Goal: Information Seeking & Learning: Learn about a topic

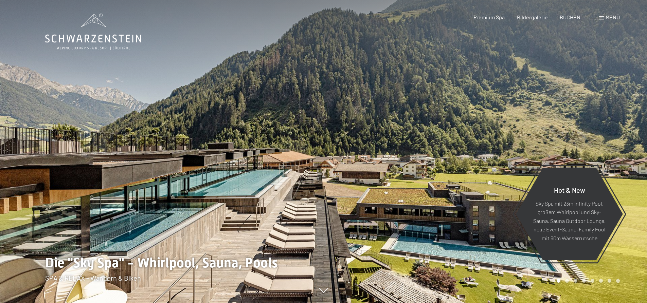
click at [599, 19] on div "Menü" at bounding box center [609, 17] width 21 height 7
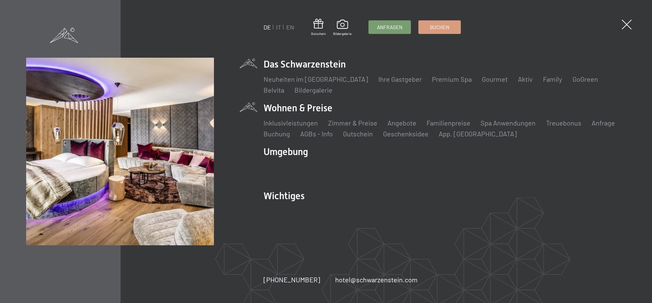
click at [279, 107] on li "Wohnen & Preise Inklusivleistungen Zimmer & Preise Liste Angebote Liste Familie…" at bounding box center [444, 120] width 362 height 37
click at [346, 122] on link "Zimmer & Preise" at bounding box center [352, 123] width 49 height 8
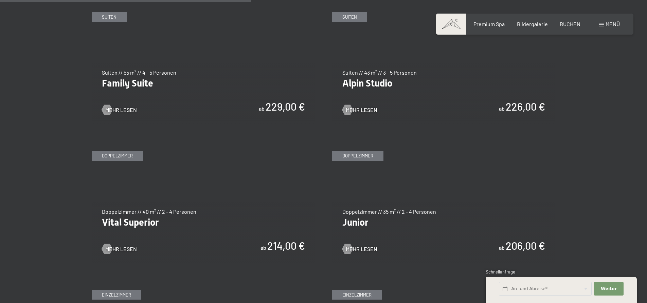
scroll to position [883, 0]
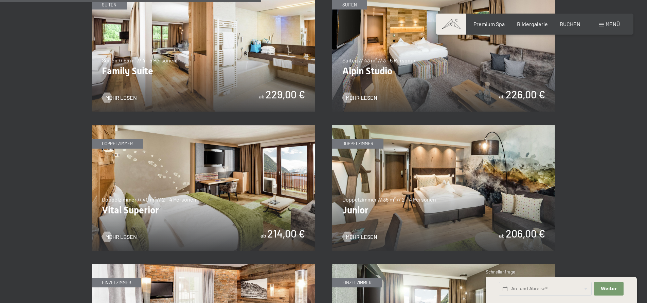
click at [208, 179] on img at bounding box center [203, 188] width 223 height 126
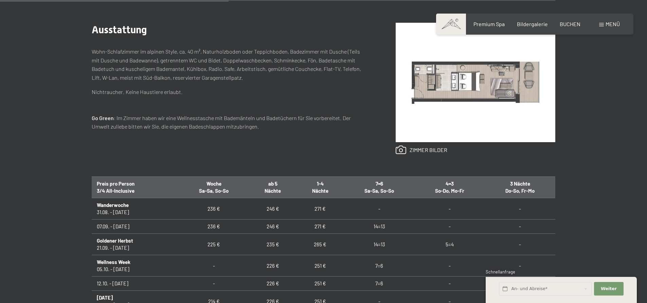
scroll to position [306, 0]
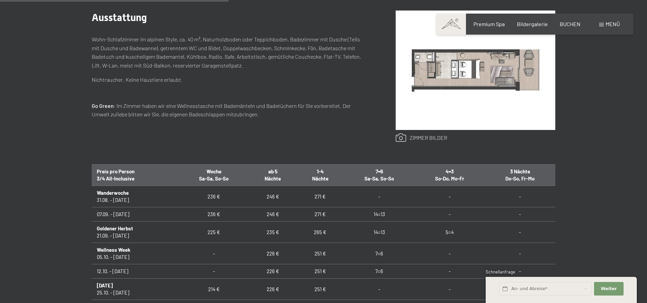
click at [425, 137] on link at bounding box center [422, 137] width 52 height 9
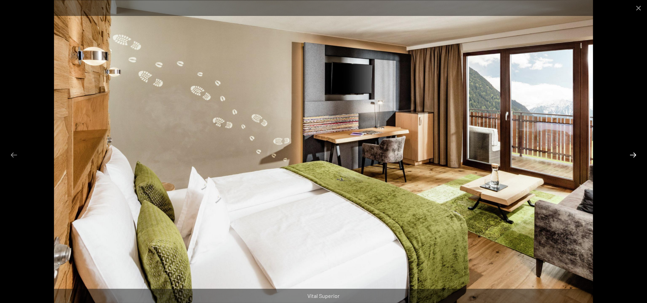
click at [630, 153] on button "Next slide" at bounding box center [633, 154] width 14 height 13
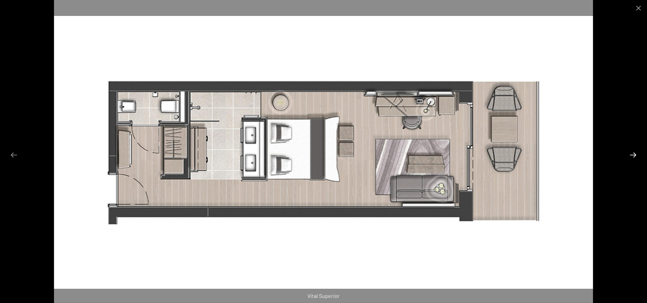
click at [631, 153] on button "Next slide" at bounding box center [633, 154] width 14 height 13
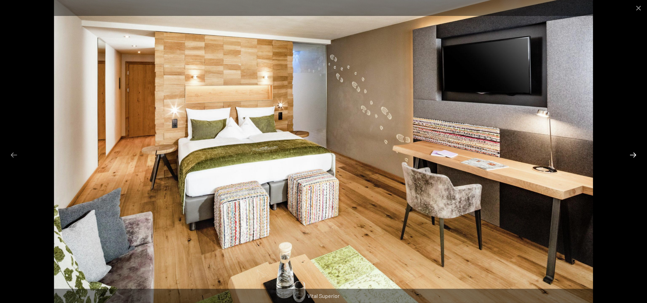
click at [635, 157] on button "Next slide" at bounding box center [633, 154] width 14 height 13
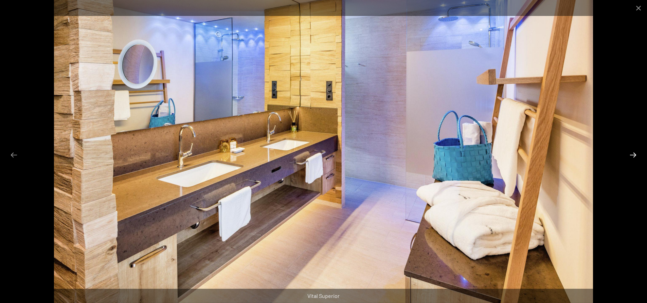
click at [636, 157] on button "Next slide" at bounding box center [633, 154] width 14 height 13
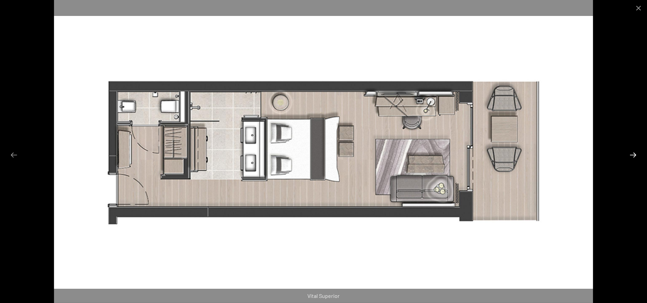
click at [636, 157] on button "Next slide" at bounding box center [633, 154] width 14 height 13
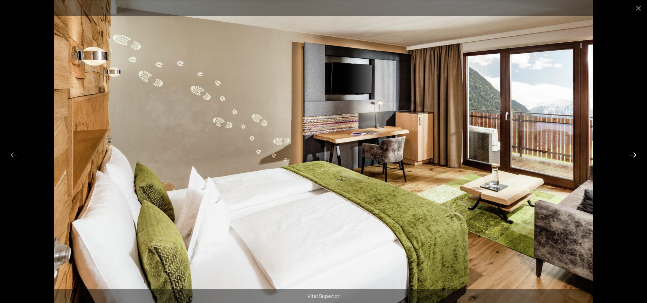
click at [636, 157] on button "Next slide" at bounding box center [633, 154] width 14 height 13
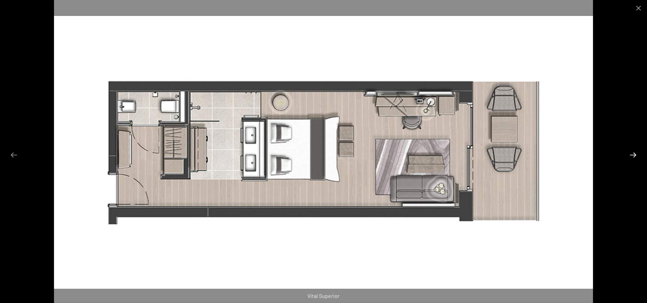
click at [636, 157] on button "Next slide" at bounding box center [633, 154] width 14 height 13
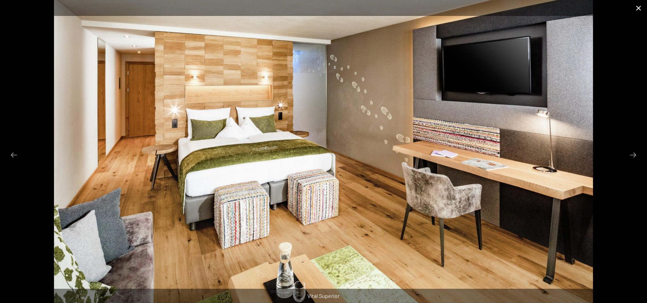
click at [642, 5] on button "Close gallery" at bounding box center [638, 8] width 17 height 16
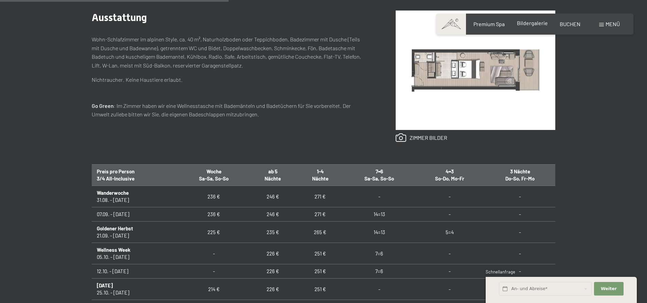
click at [537, 24] on span "Bildergalerie" at bounding box center [532, 23] width 31 height 6
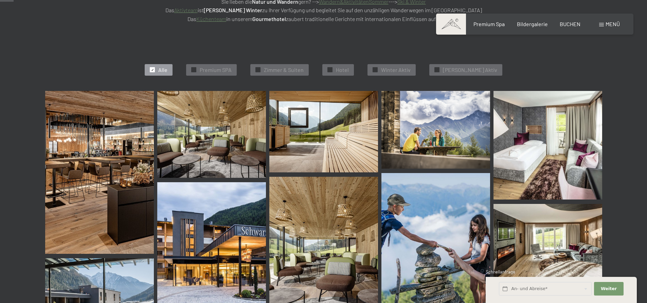
scroll to position [204, 0]
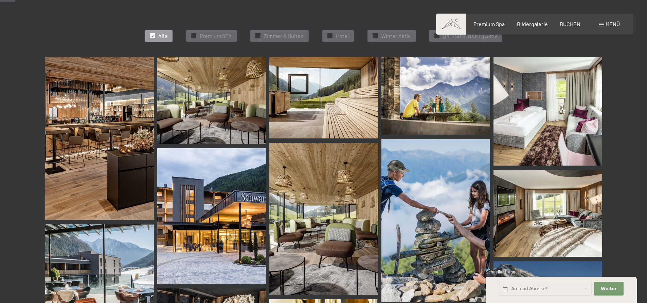
click at [91, 179] on img at bounding box center [99, 138] width 109 height 163
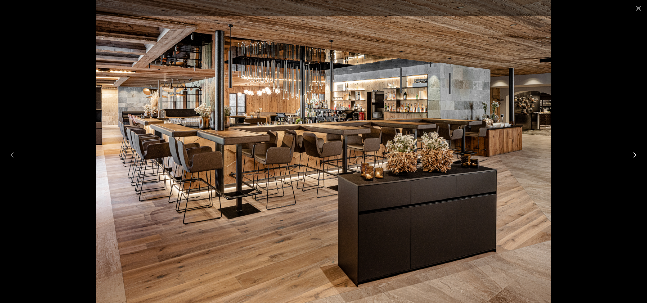
click at [633, 153] on button "Next slide" at bounding box center [633, 154] width 14 height 13
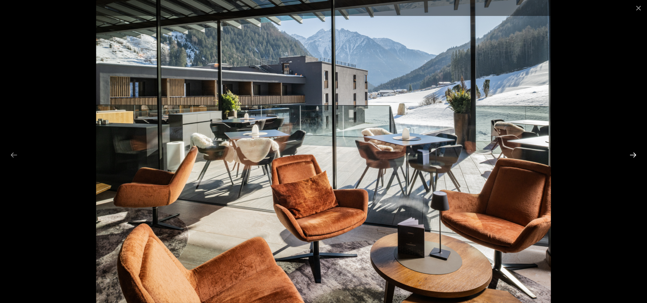
click at [633, 153] on button "Next slide" at bounding box center [633, 154] width 14 height 13
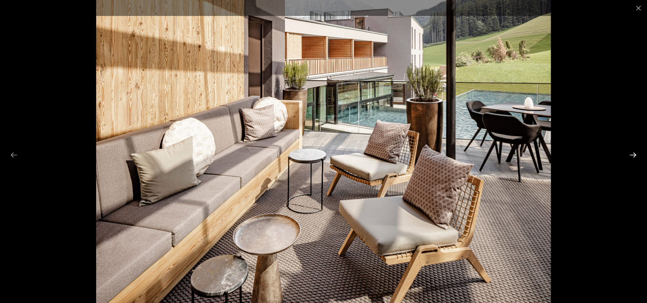
click at [633, 153] on button "Next slide" at bounding box center [633, 154] width 14 height 13
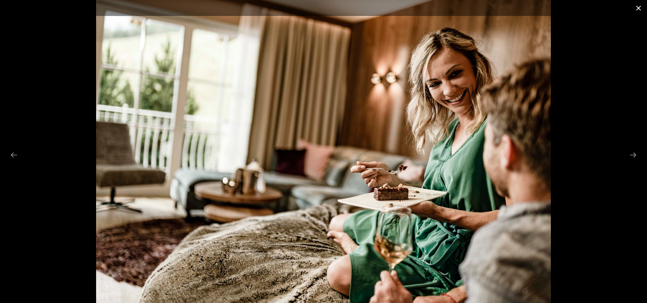
click at [640, 10] on button "Close gallery" at bounding box center [638, 8] width 17 height 16
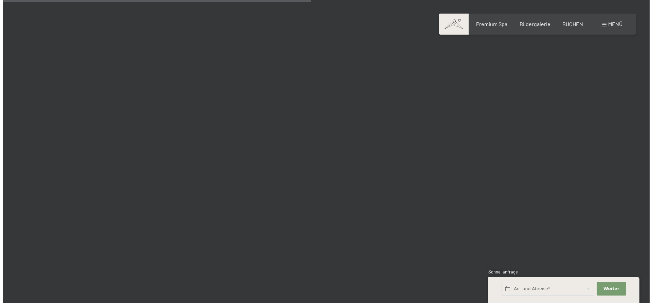
scroll to position [4074, 0]
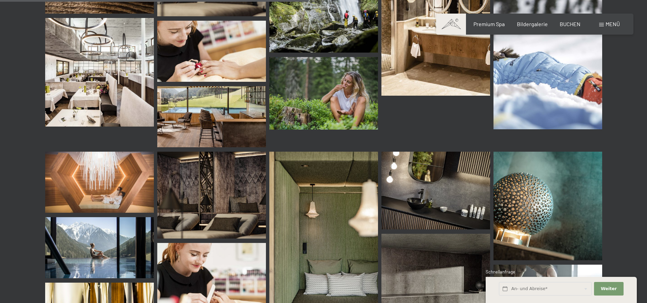
click at [604, 23] on div "Menü" at bounding box center [609, 23] width 21 height 7
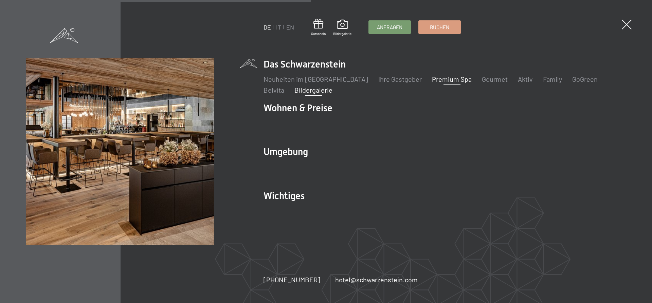
click at [432, 80] on link "Premium Spa" at bounding box center [452, 79] width 40 height 8
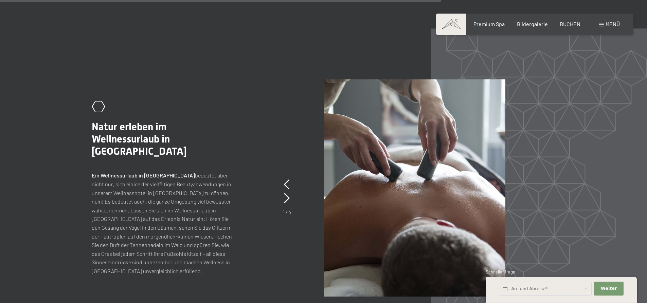
scroll to position [3022, 0]
